Goal: Use online tool/utility

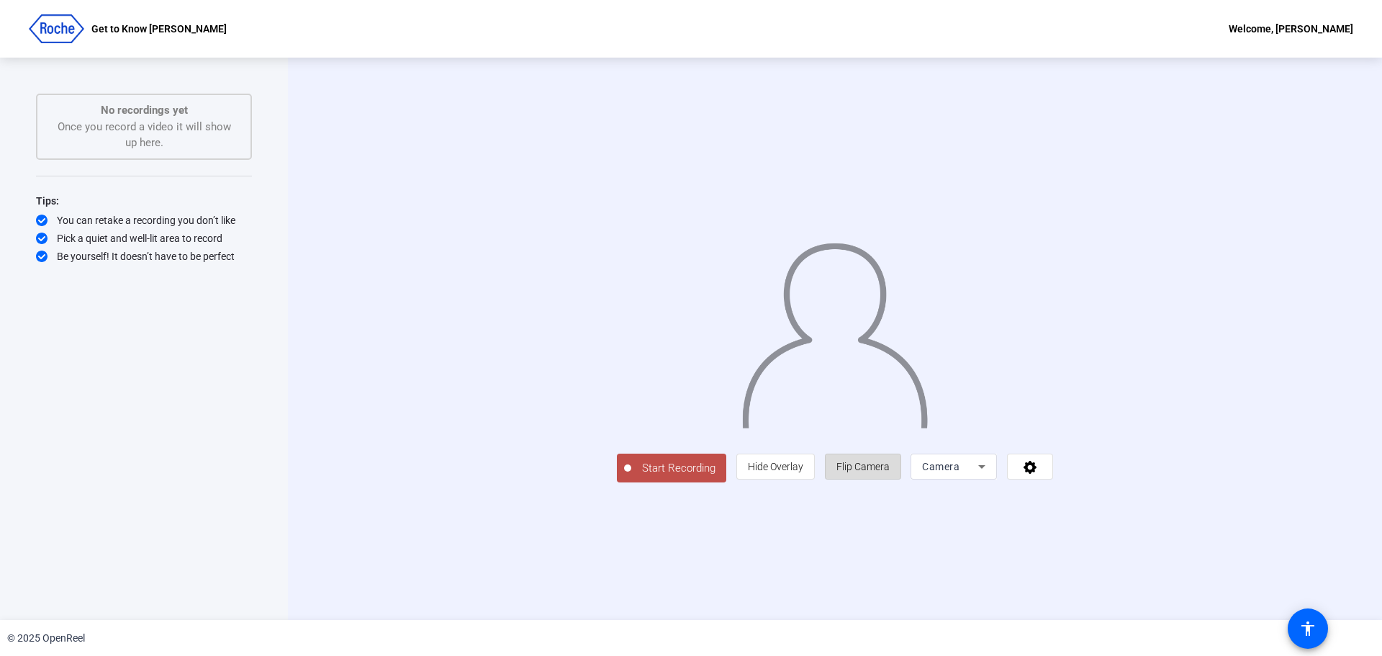
click at [890, 472] on span "Flip Camera" at bounding box center [862, 467] width 53 height 12
click at [803, 472] on span "Hide Overlay" at bounding box center [775, 467] width 55 height 12
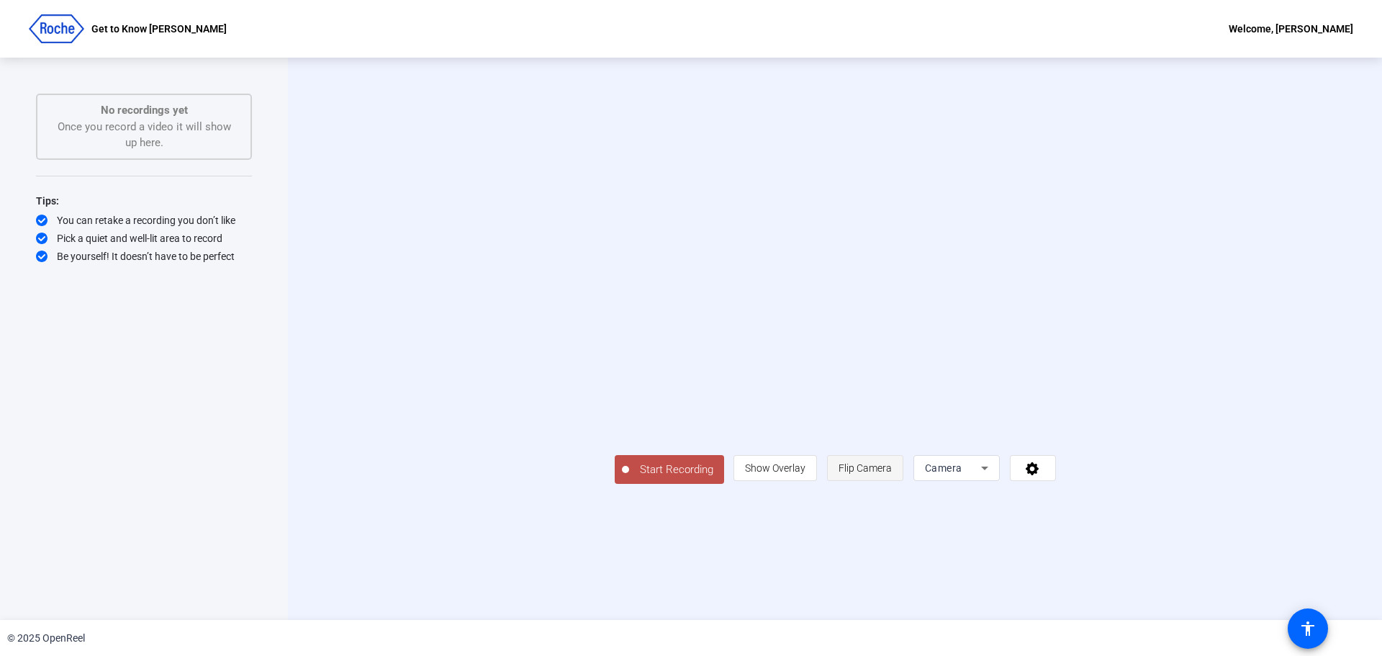
click at [892, 474] on span "Flip Camera" at bounding box center [865, 468] width 53 height 12
click at [993, 477] on icon at bounding box center [984, 467] width 17 height 17
click at [1120, 492] on span "Screen" at bounding box center [1112, 495] width 27 height 17
